Goal: Navigation & Orientation: Find specific page/section

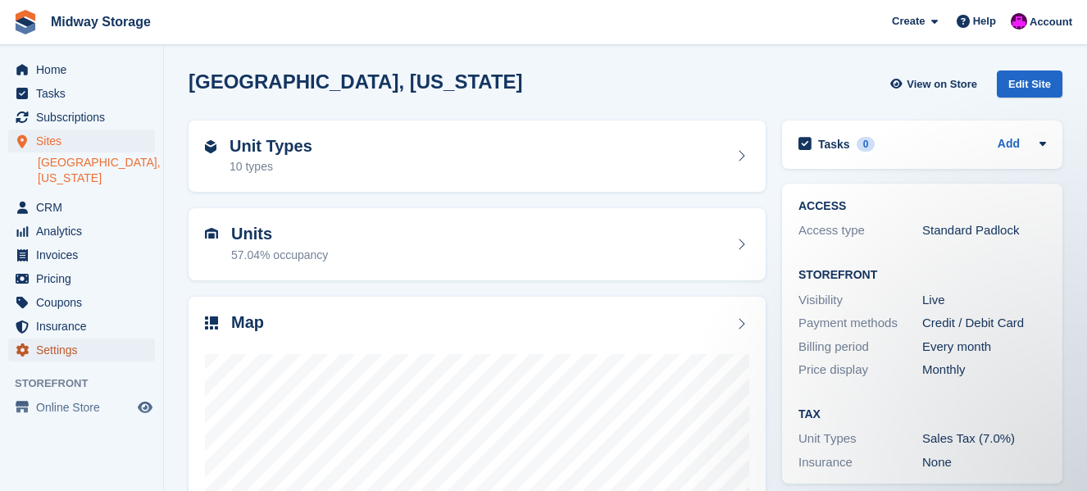
click at [54, 339] on span "Settings" at bounding box center [85, 350] width 98 height 23
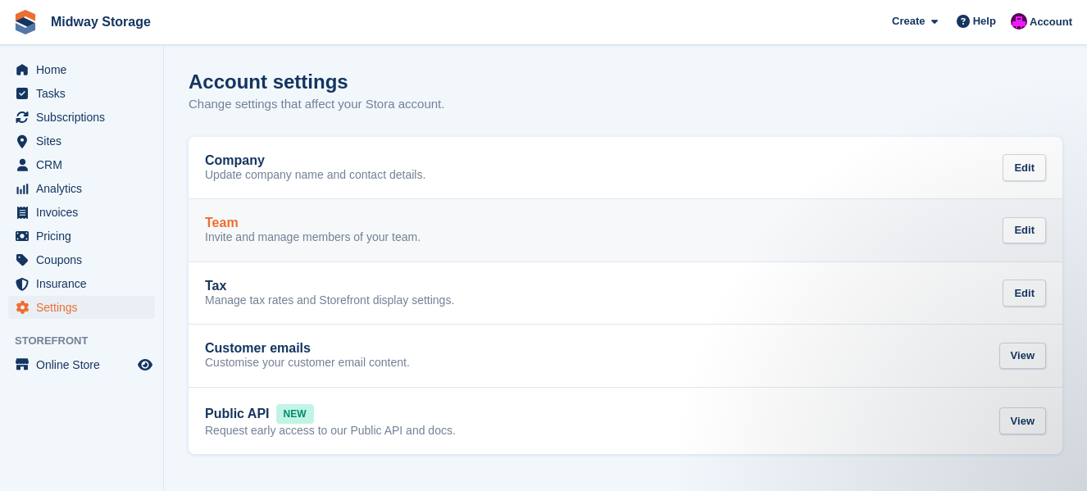
click at [277, 235] on p "Invite and manage members of your team." at bounding box center [313, 237] width 216 height 15
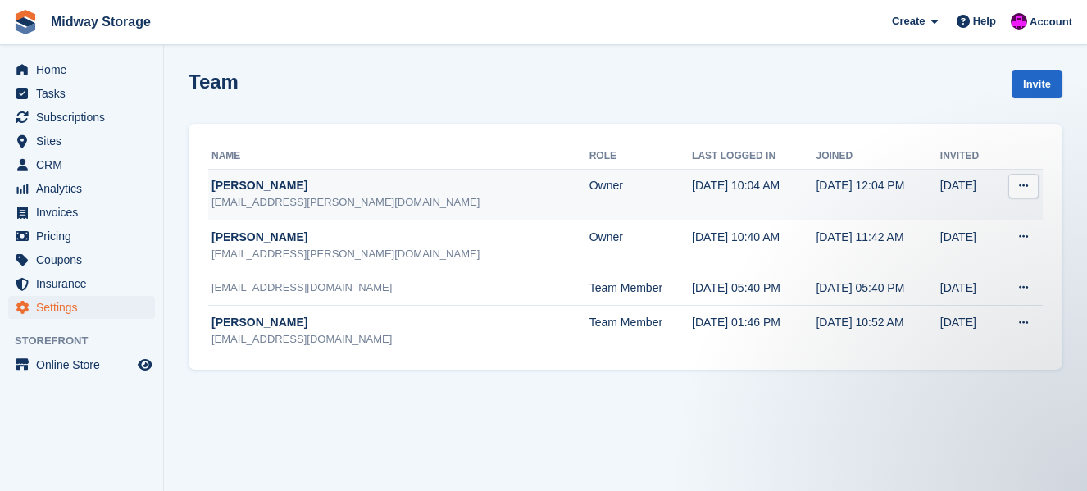
click at [1024, 186] on icon at bounding box center [1023, 185] width 9 height 11
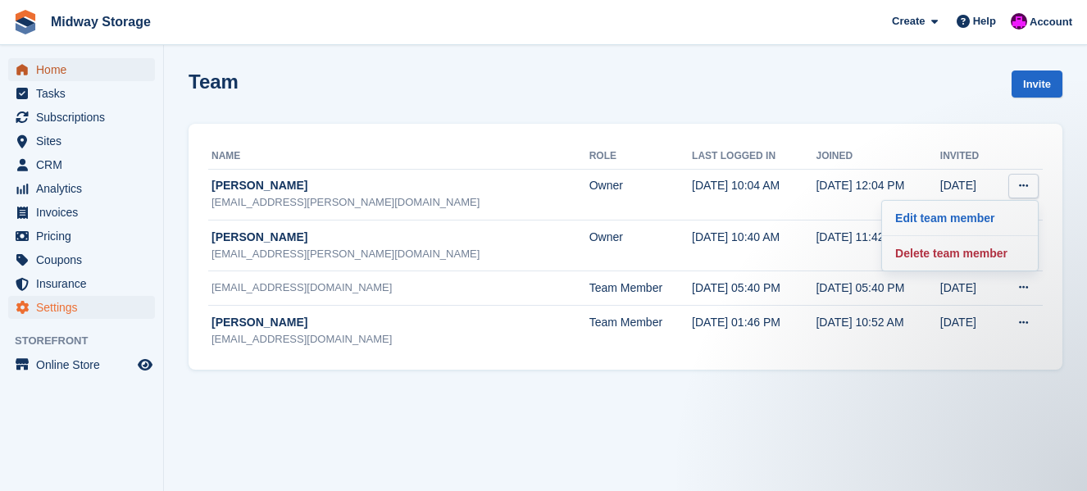
click at [42, 67] on span "Home" at bounding box center [85, 69] width 98 height 23
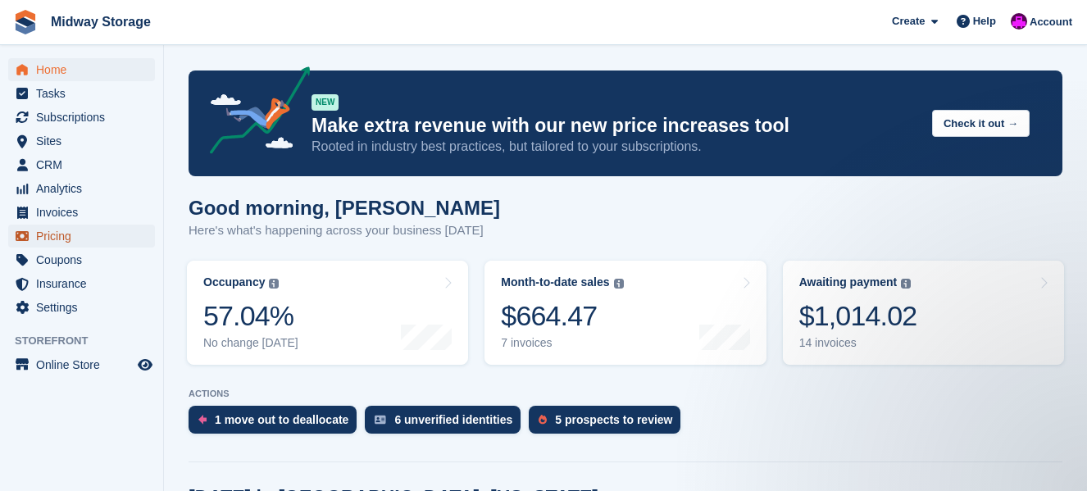
click at [57, 238] on span "Pricing" at bounding box center [85, 236] width 98 height 23
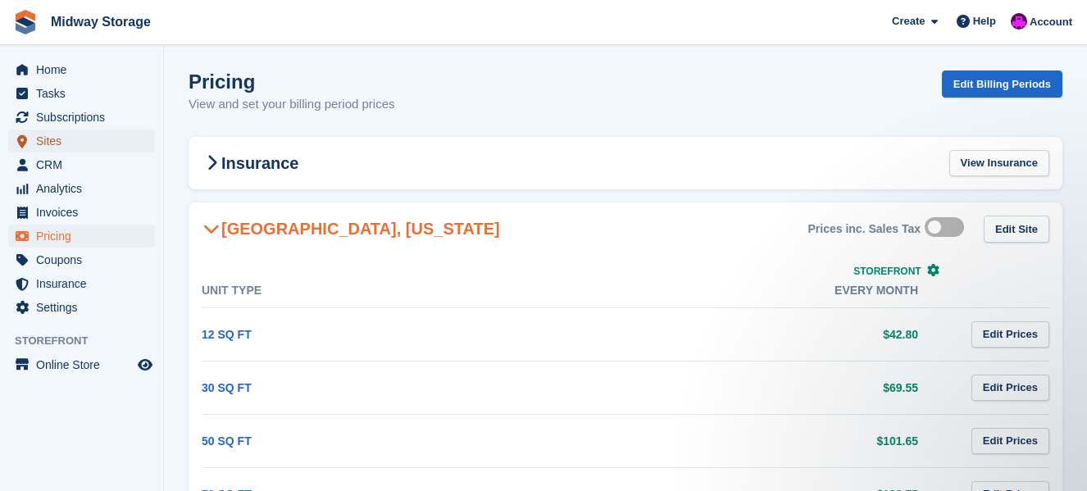
click at [52, 144] on span "Sites" at bounding box center [85, 141] width 98 height 23
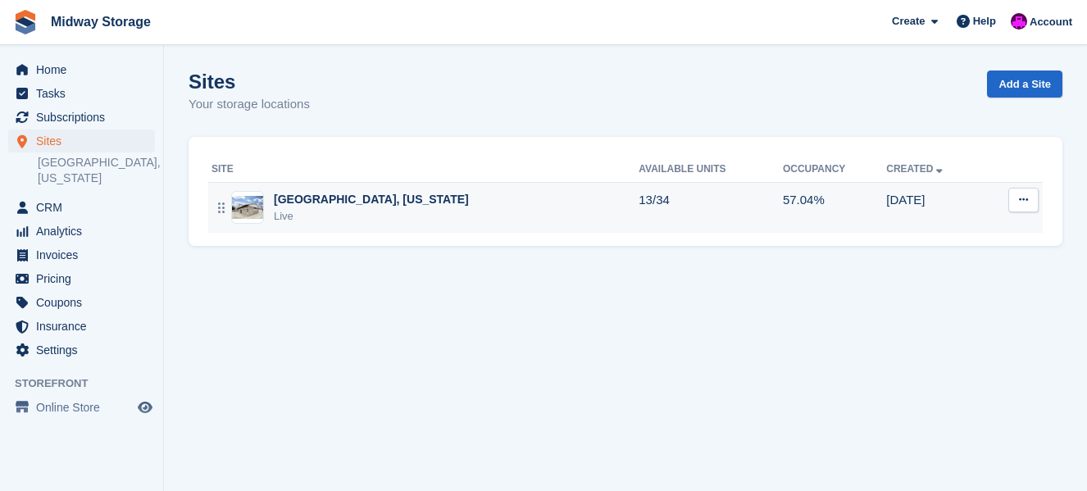
click at [292, 213] on div "Live" at bounding box center [371, 216] width 195 height 16
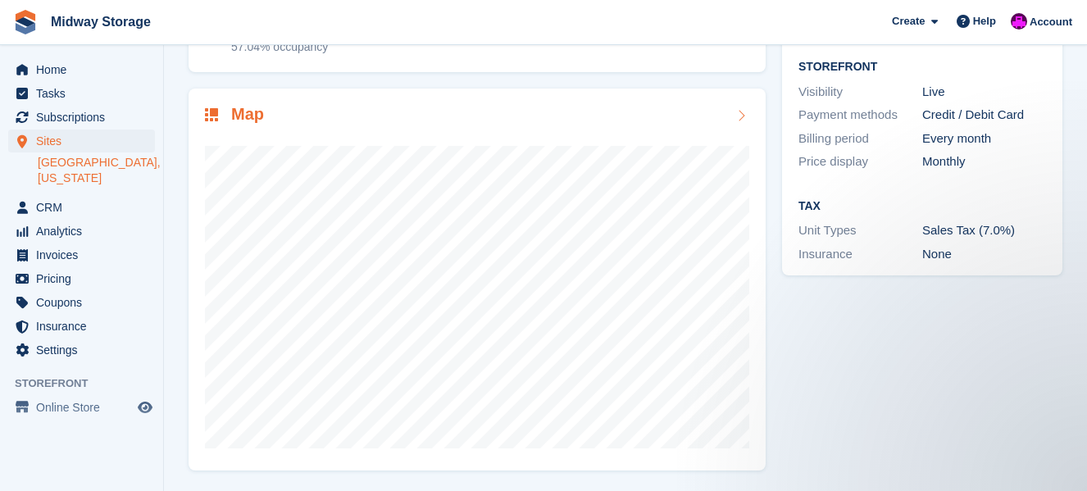
click at [742, 120] on icon at bounding box center [741, 115] width 16 height 13
